Goal: Information Seeking & Learning: Understand process/instructions

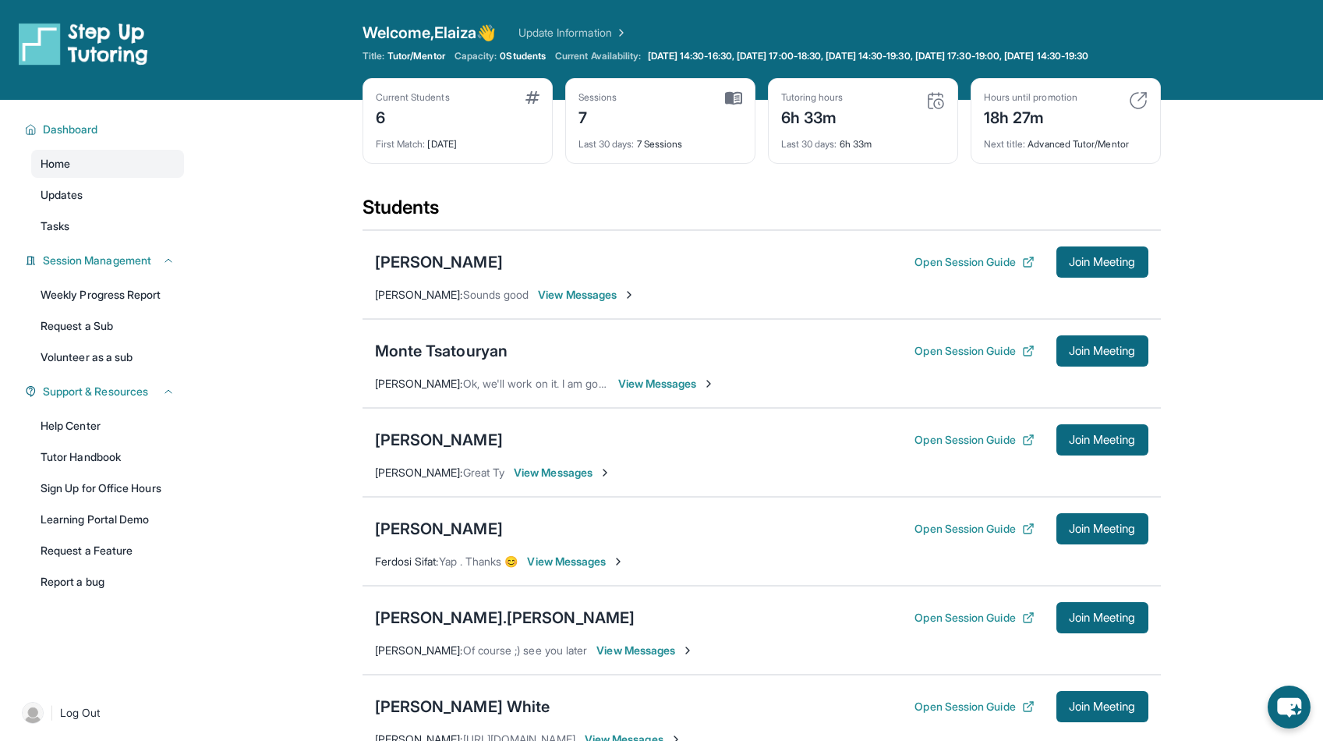
scroll to position [107, 0]
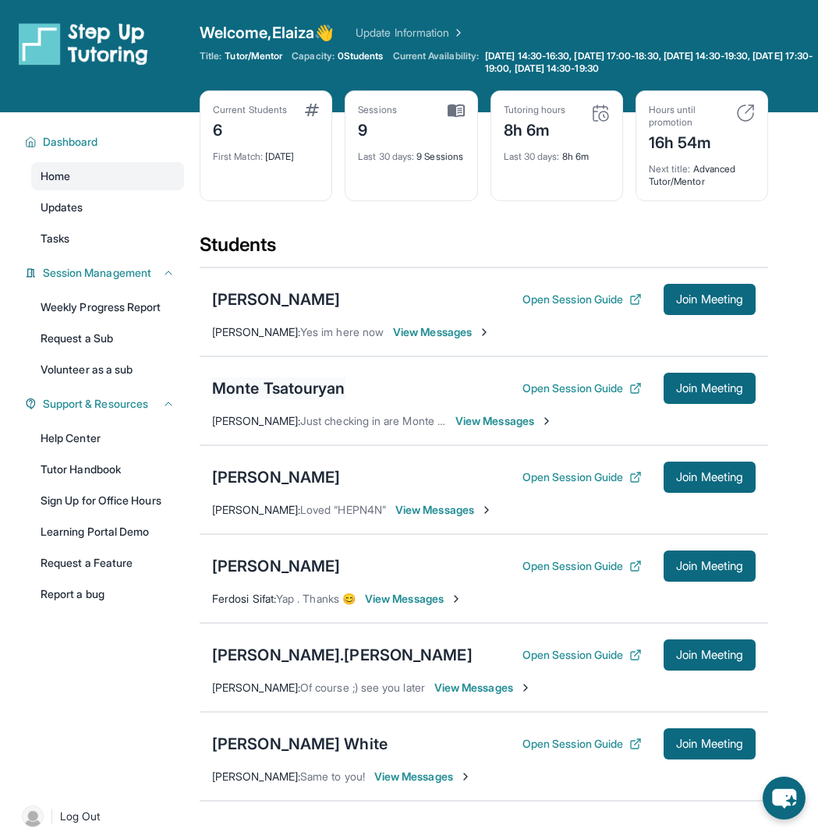
click at [322, 390] on div "Monte Tsatouryan" at bounding box center [278, 388] width 133 height 22
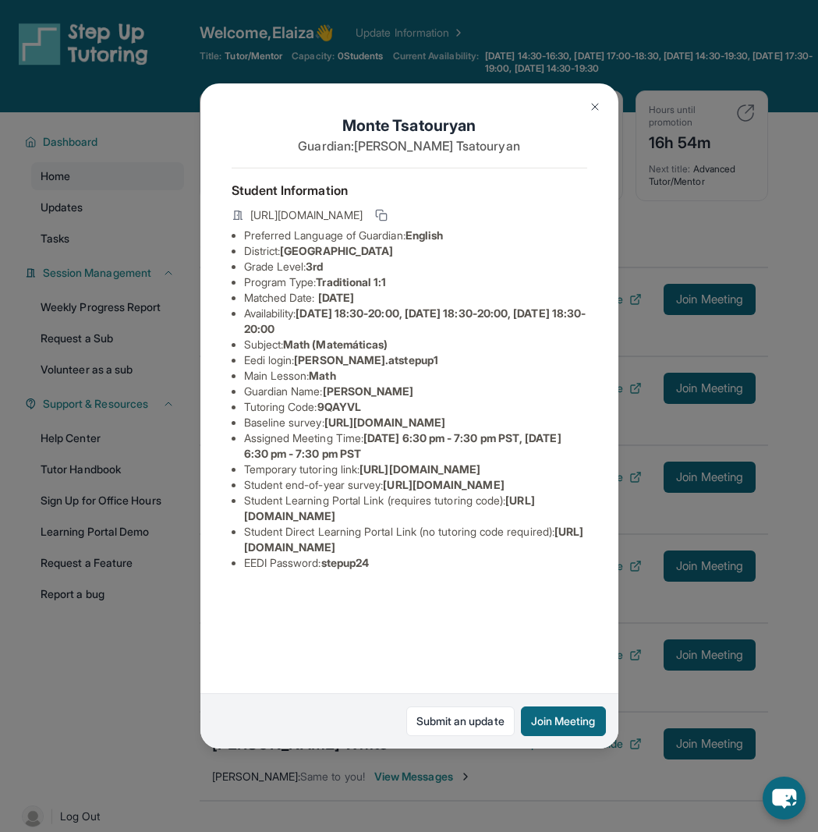
scroll to position [37, 0]
click at [599, 104] on img at bounding box center [595, 107] width 12 height 12
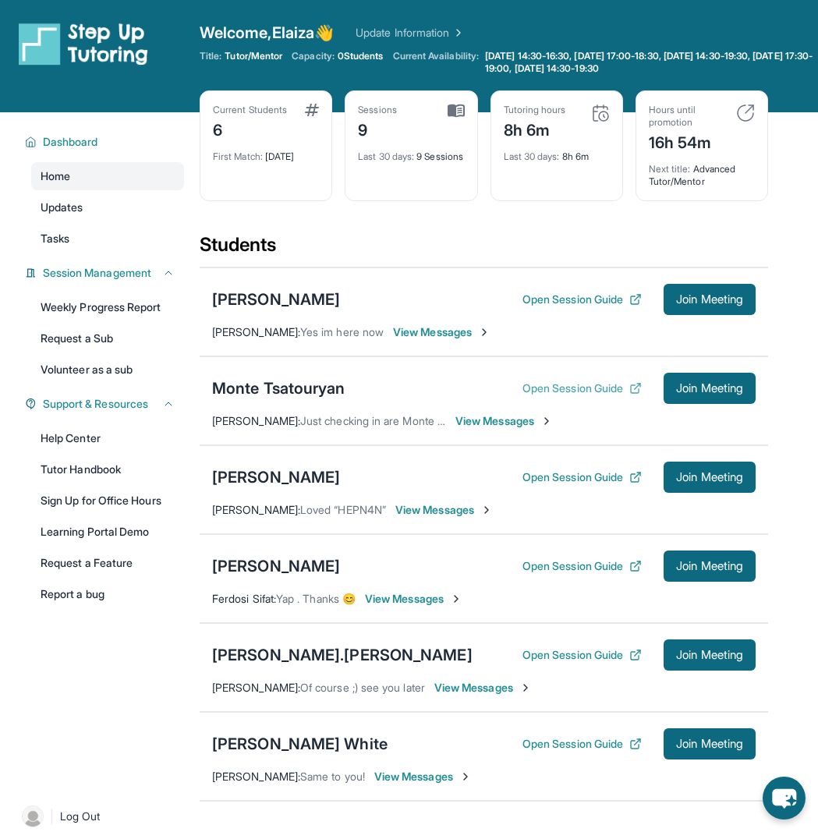
click at [567, 385] on button "Open Session Guide" at bounding box center [581, 388] width 119 height 16
click at [554, 387] on button "Open Session Guide" at bounding box center [581, 388] width 119 height 16
click at [273, 570] on div "[PERSON_NAME]" at bounding box center [276, 566] width 128 height 22
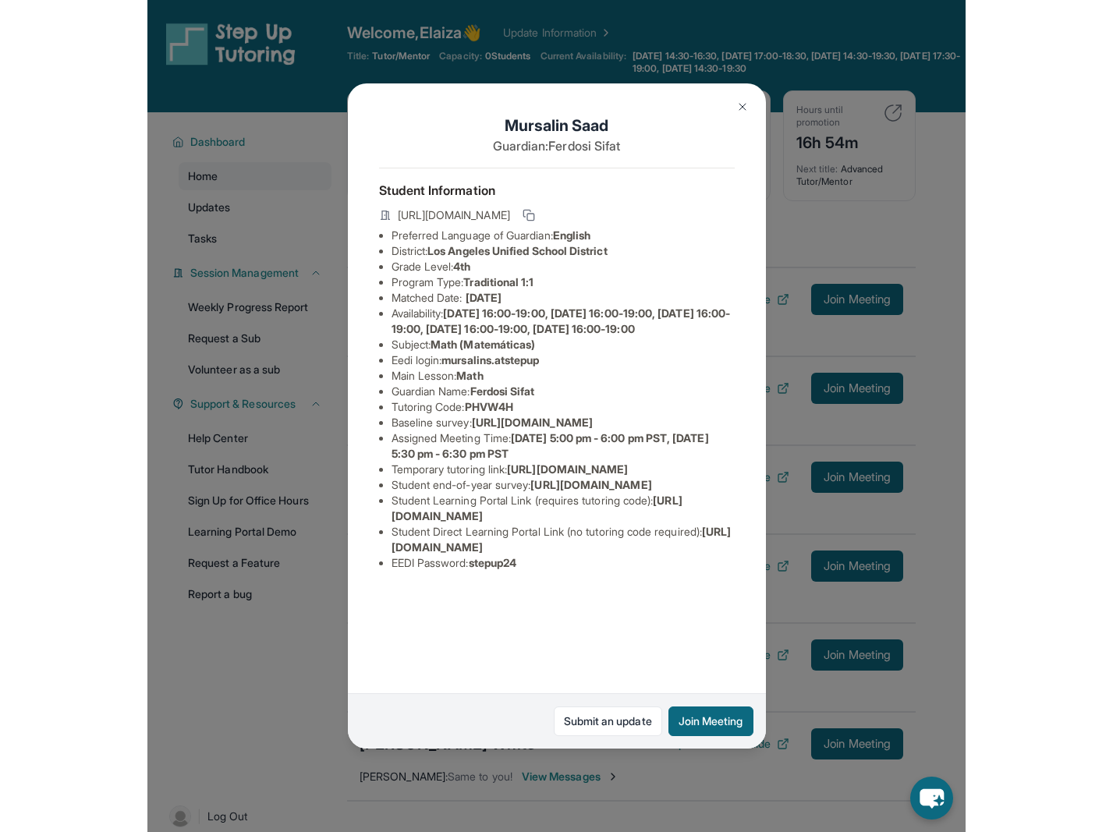
scroll to position [52, 0]
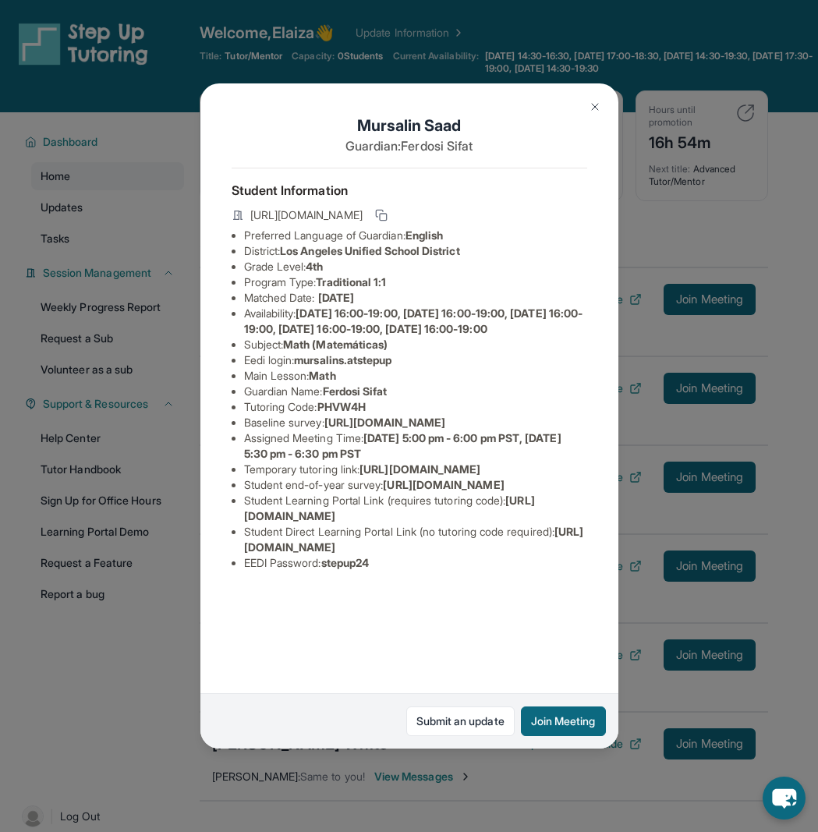
click at [597, 101] on img at bounding box center [595, 107] width 12 height 12
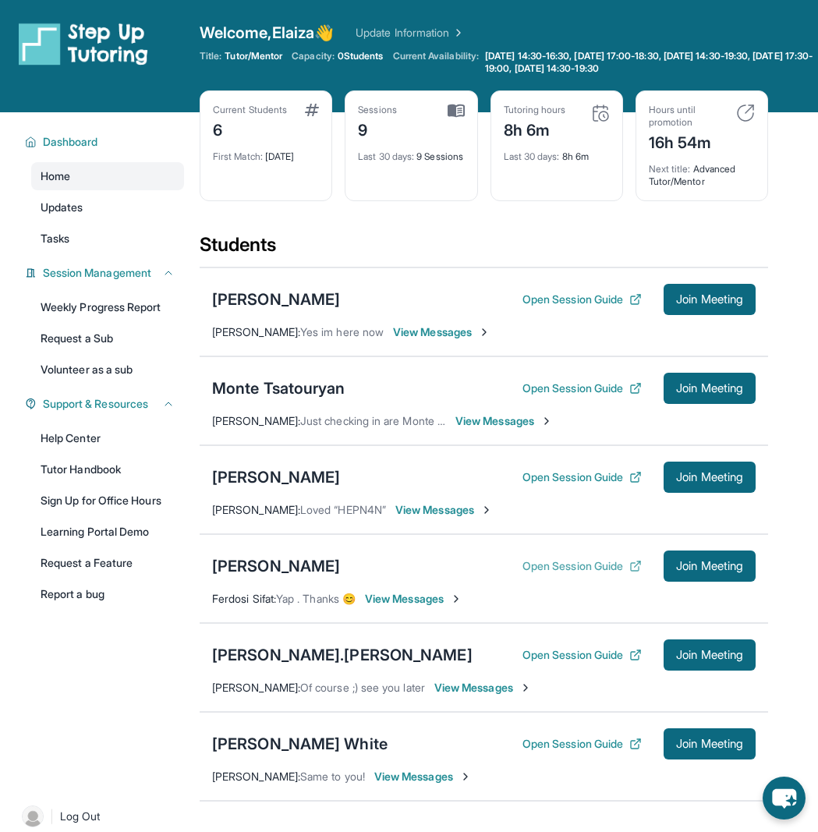
click at [543, 567] on button "Open Session Guide" at bounding box center [581, 566] width 119 height 16
click at [579, 383] on button "Open Session Guide" at bounding box center [581, 388] width 119 height 16
